Goal: Transaction & Acquisition: Purchase product/service

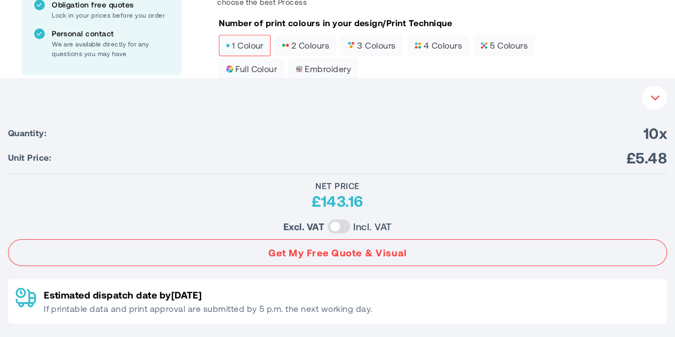
scroll to position [498, 0]
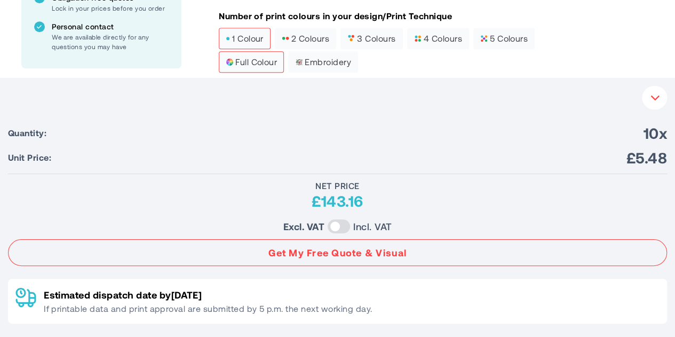
click at [251, 63] on span "full colour" at bounding box center [251, 61] width 51 height 7
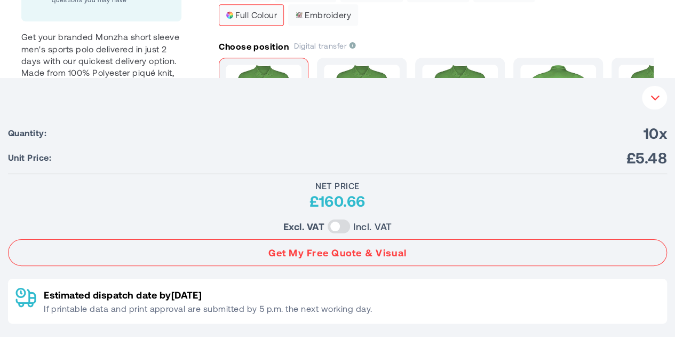
scroll to position [544, 0]
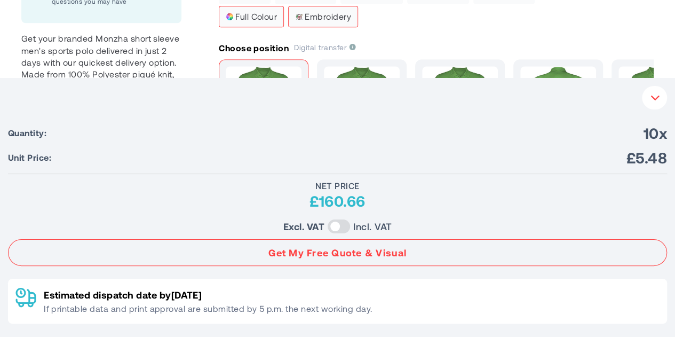
click at [306, 15] on span "Embroidery" at bounding box center [323, 16] width 56 height 7
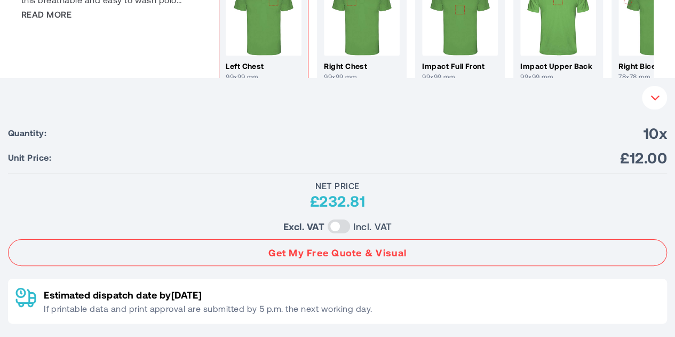
scroll to position [630, 0]
click at [660, 91] on button "Your Instant Quote" at bounding box center [654, 97] width 25 height 23
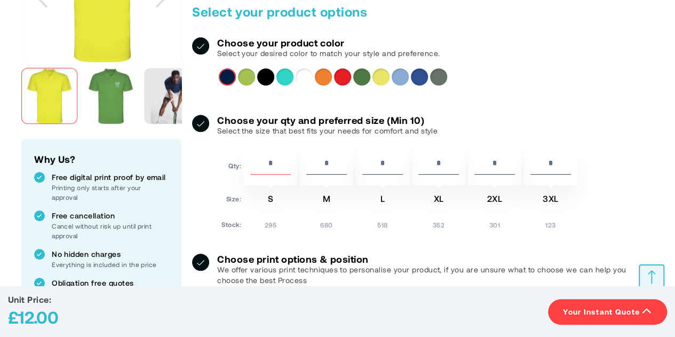
scroll to position [213, 0]
click at [264, 76] on div "Solid black" at bounding box center [265, 76] width 17 height 17
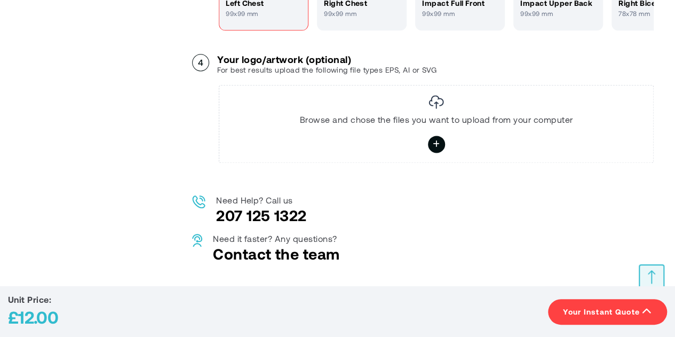
scroll to position [694, 0]
click at [434, 138] on icon at bounding box center [436, 143] width 8 height 19
click at [0, 0] on input "file" at bounding box center [0, 0] width 0 height 0
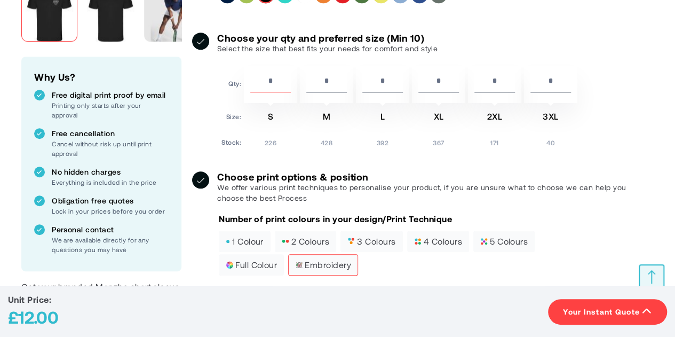
scroll to position [295, 0]
click at [277, 76] on input "**" at bounding box center [270, 84] width 41 height 18
type input "*"
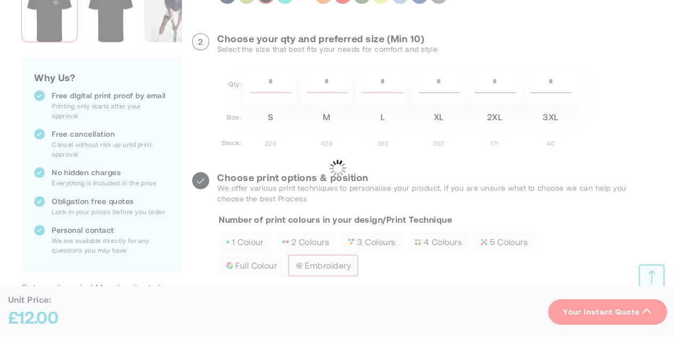
type input "*"
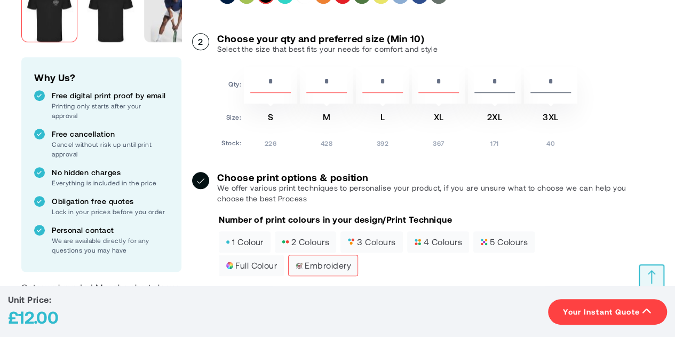
type input "*"
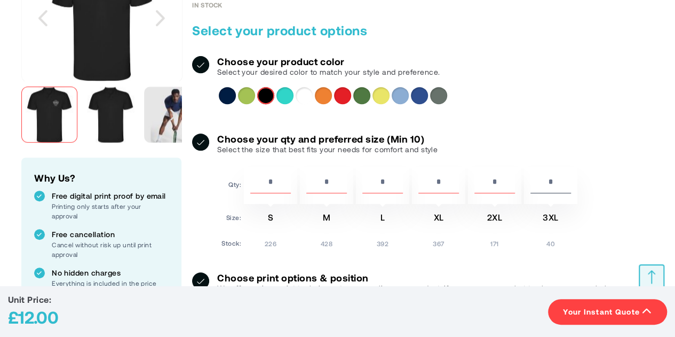
scroll to position [202, 0]
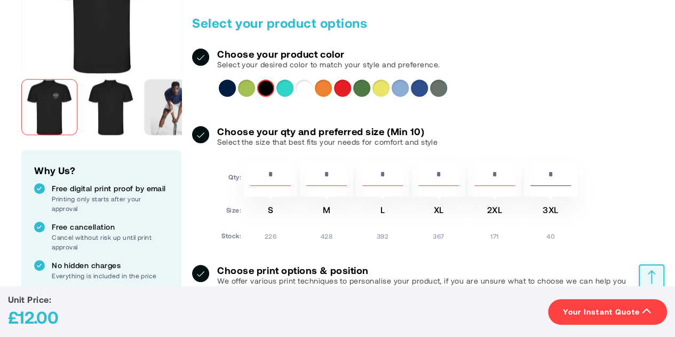
click at [225, 89] on div "Navy Blue" at bounding box center [227, 87] width 17 height 17
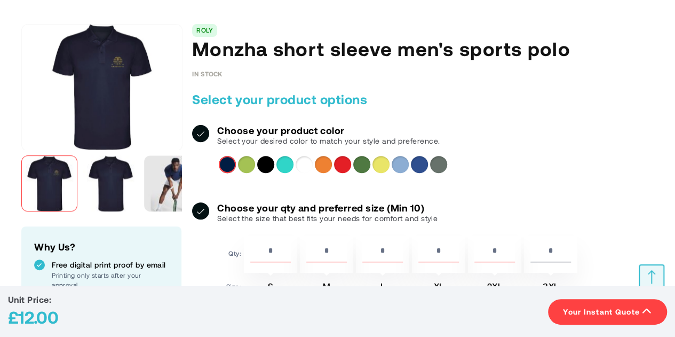
scroll to position [125, 0]
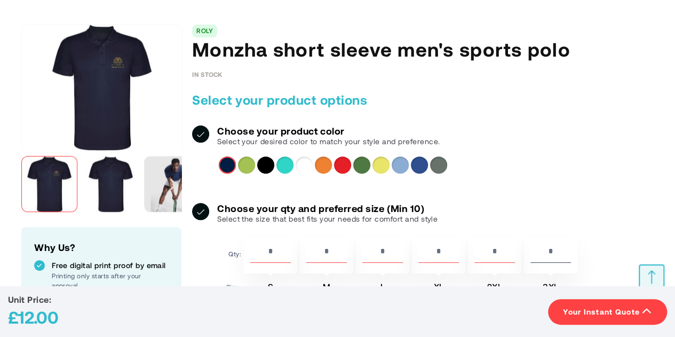
click at [269, 160] on div "Solid black" at bounding box center [265, 164] width 17 height 17
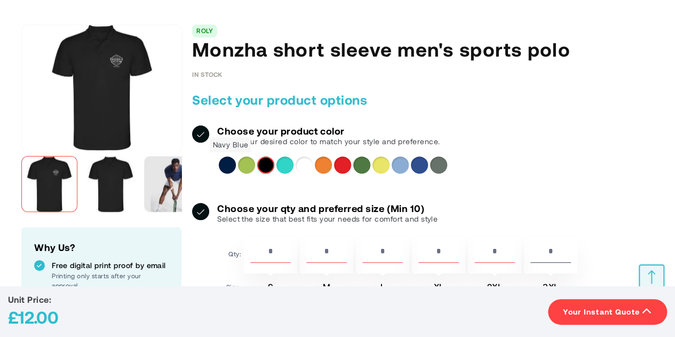
click at [230, 162] on div "Navy Blue" at bounding box center [227, 164] width 17 height 17
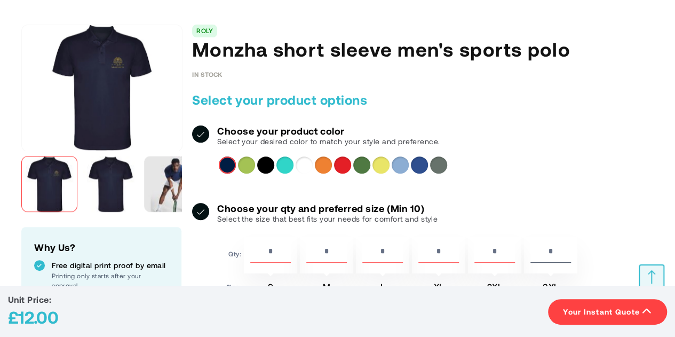
click at [421, 158] on div "Royal blue" at bounding box center [419, 164] width 17 height 17
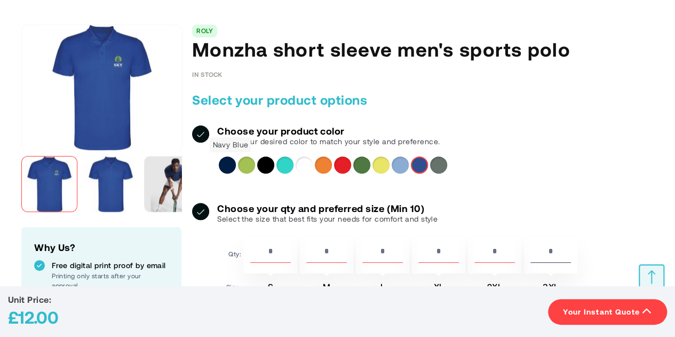
click at [227, 162] on div "Navy Blue" at bounding box center [227, 164] width 17 height 17
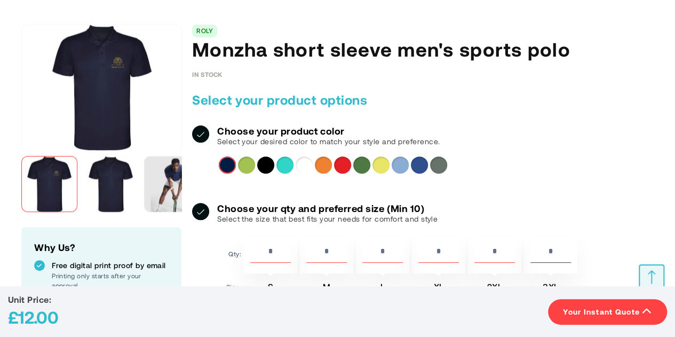
click at [327, 168] on div "Fluor Orange" at bounding box center [323, 164] width 17 height 17
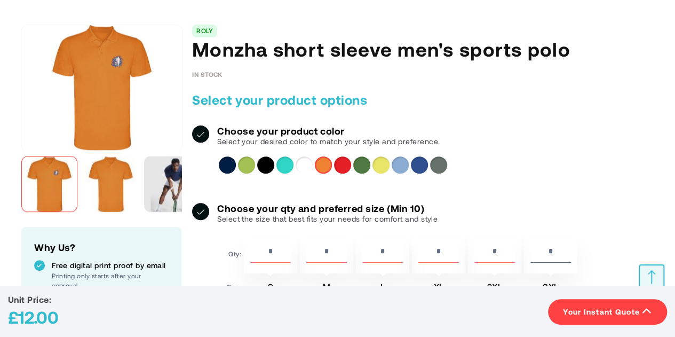
click at [405, 160] on div "Sky blue" at bounding box center [400, 164] width 17 height 17
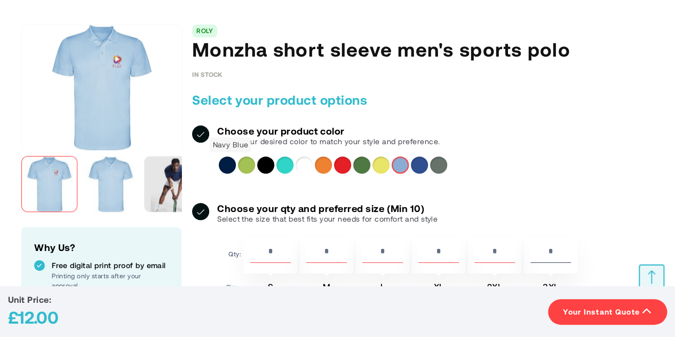
click at [224, 164] on div "Navy Blue" at bounding box center [227, 164] width 17 height 17
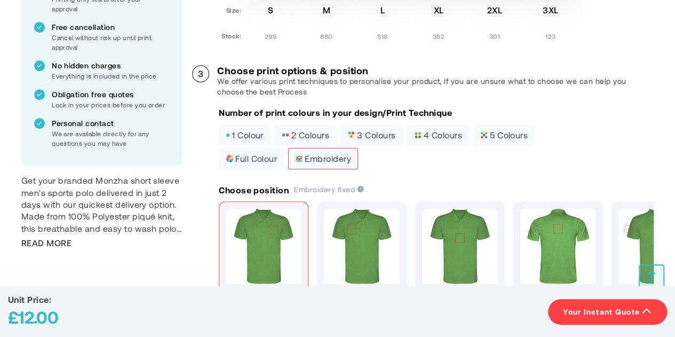
scroll to position [402, 0]
